Goal: Check status: Check status

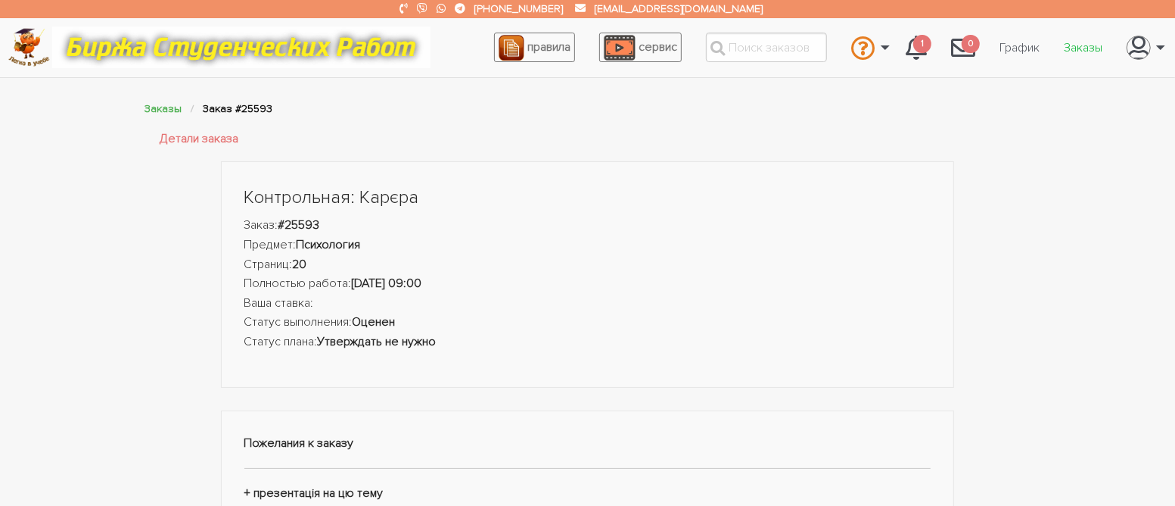
click at [1081, 48] on link "Заказы" at bounding box center [1083, 47] width 63 height 29
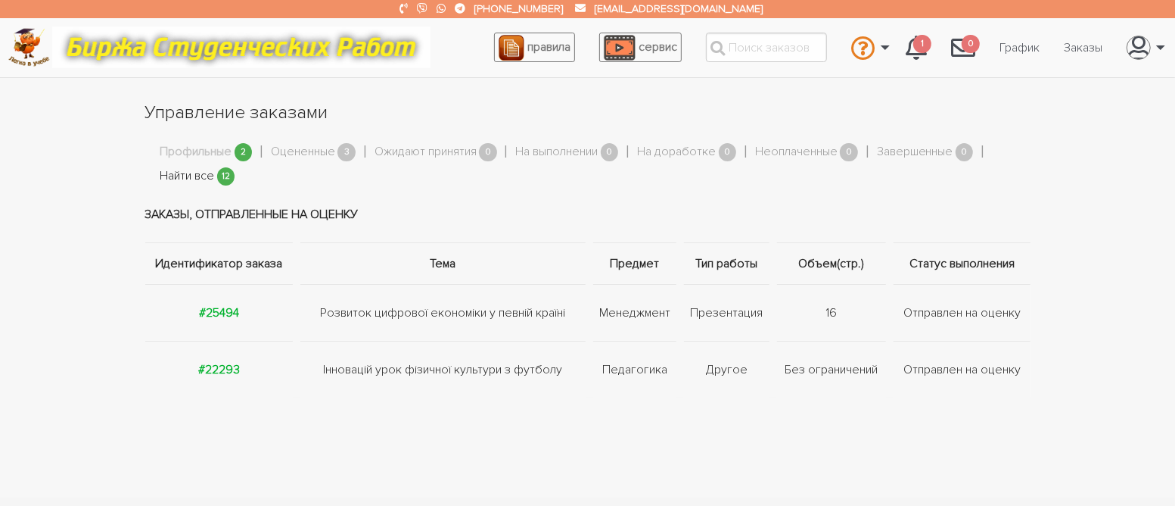
click at [192, 176] on link "Найти все" at bounding box center [187, 177] width 54 height 20
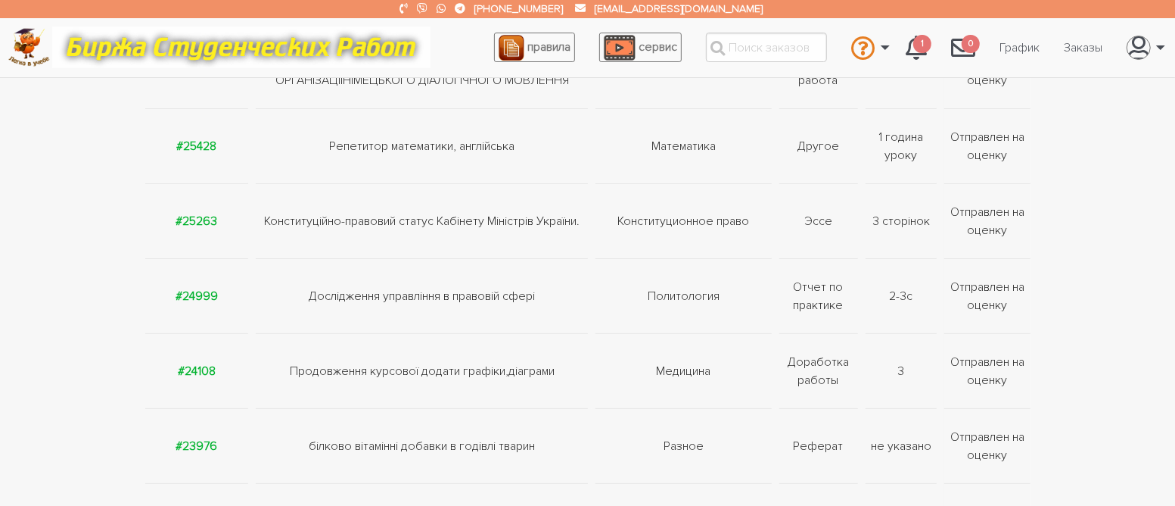
scroll to position [126, 0]
